Goal: Transaction & Acquisition: Subscribe to service/newsletter

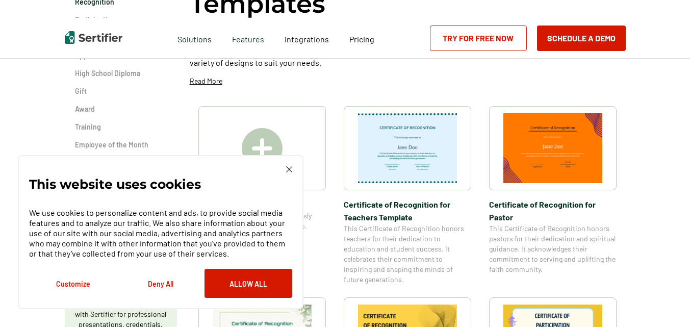
click at [258, 142] on img at bounding box center [262, 148] width 41 height 41
click at [473, 36] on link "Try for Free Now" at bounding box center [478, 37] width 97 height 25
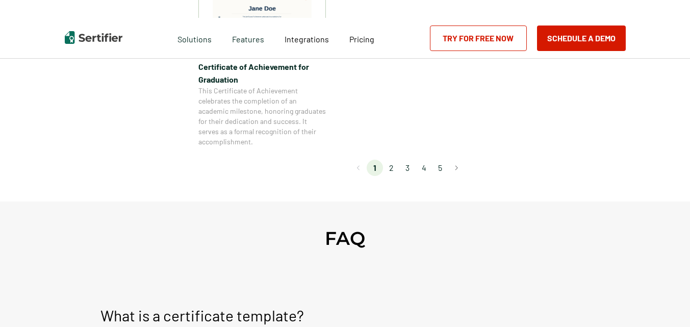
scroll to position [1020, 0]
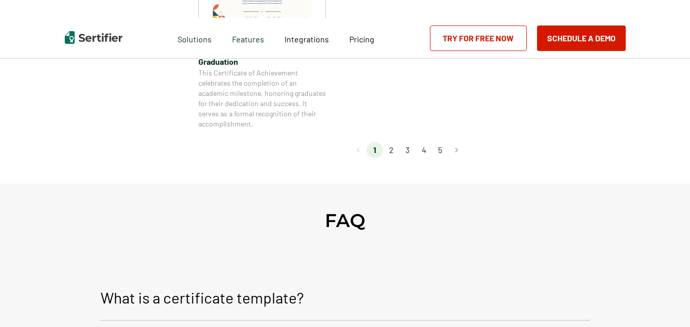
click at [394, 149] on li "2" at bounding box center [391, 150] width 16 height 16
click at [393, 149] on li "2" at bounding box center [391, 150] width 16 height 16
click at [394, 150] on li "2" at bounding box center [391, 150] width 16 height 16
click at [459, 148] on button "Go to next page" at bounding box center [456, 150] width 16 height 16
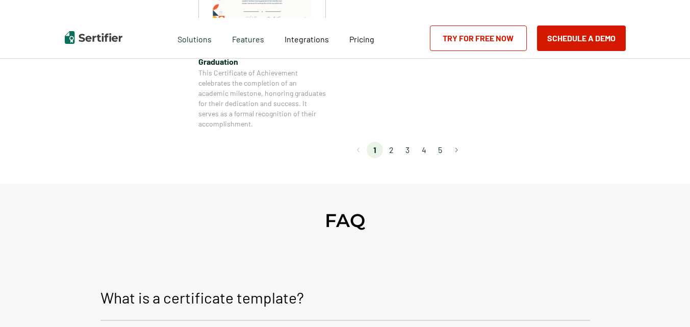
click at [392, 151] on li "2" at bounding box center [391, 150] width 16 height 16
click at [478, 36] on link "Try for Free Now" at bounding box center [478, 37] width 97 height 25
click at [393, 151] on li "2" at bounding box center [391, 150] width 16 height 16
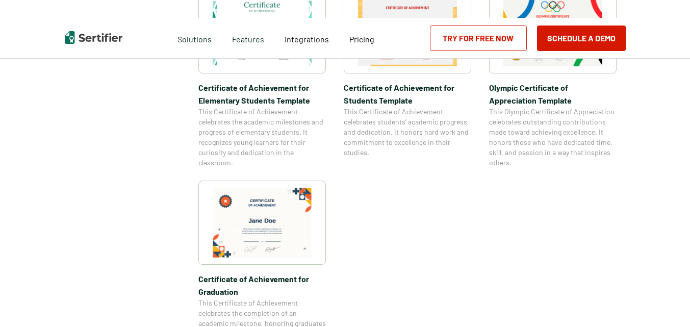
scroll to position [663, 0]
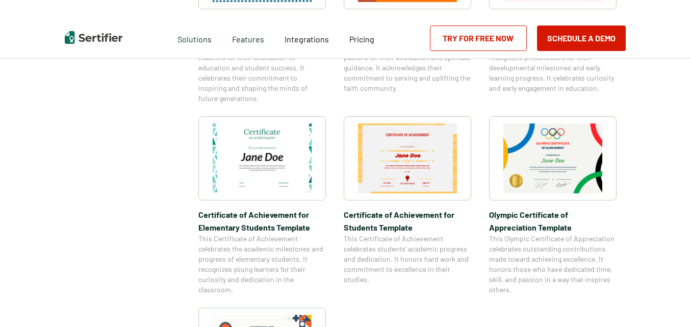
click at [271, 153] on img at bounding box center [262, 158] width 99 height 70
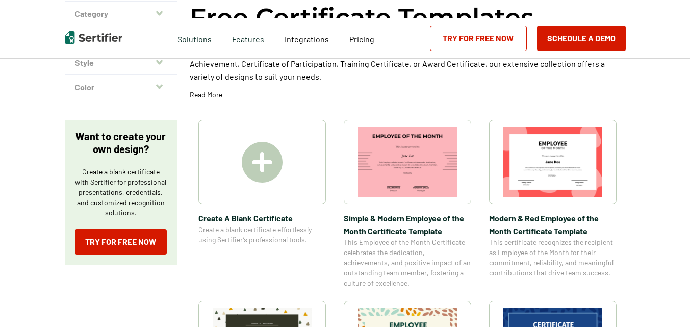
scroll to position [0, 0]
